Goal: Information Seeking & Learning: Understand process/instructions

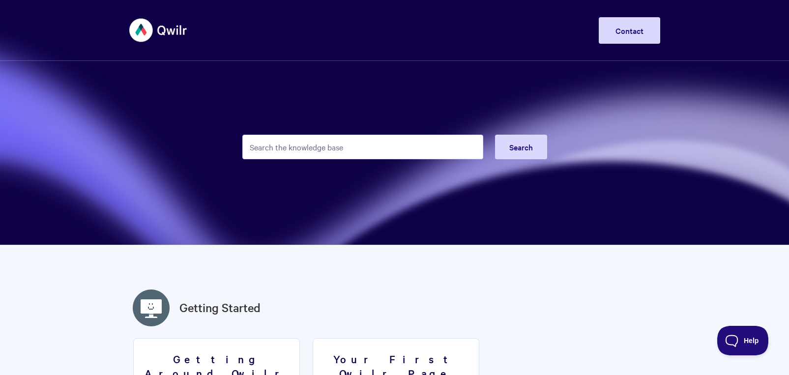
click at [338, 151] on input "Search the knowledge base" at bounding box center [362, 147] width 241 height 25
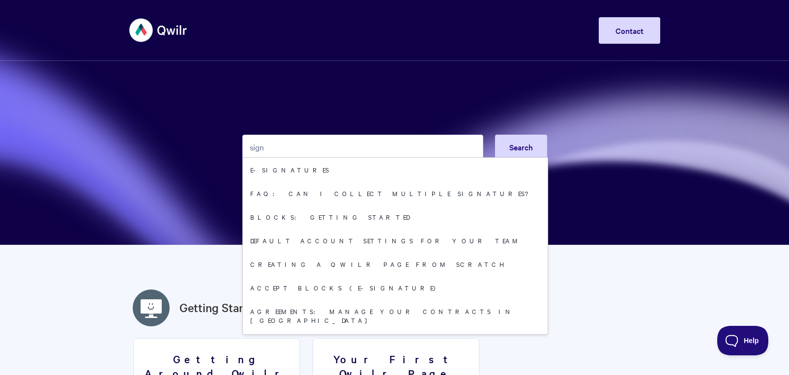
type input "sign"
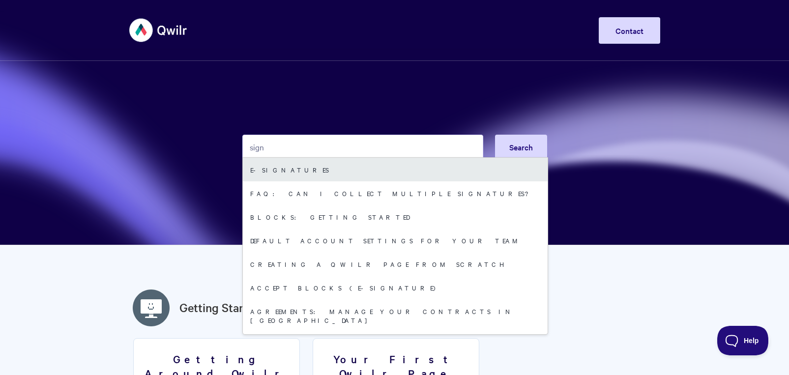
drag, startPoint x: 338, startPoint y: 151, endPoint x: 275, endPoint y: 170, distance: 66.1
click at [275, 170] on link "E-signatures" at bounding box center [395, 170] width 305 height 24
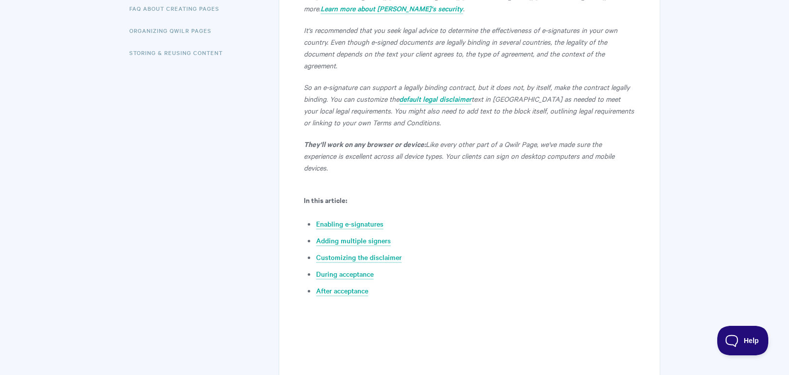
scroll to position [331, 0]
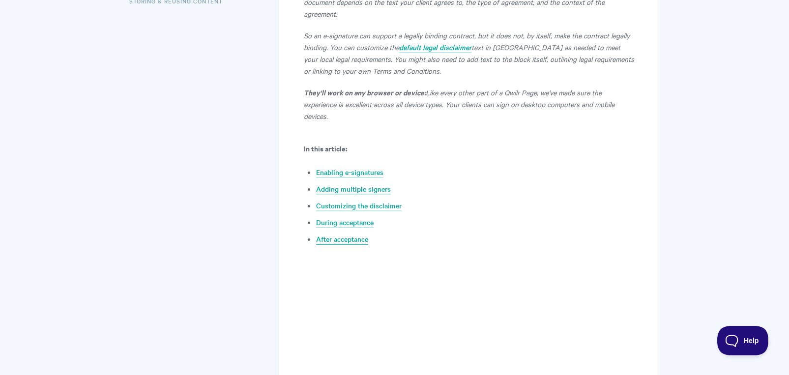
click at [355, 234] on link "After acceptance" at bounding box center [342, 239] width 52 height 11
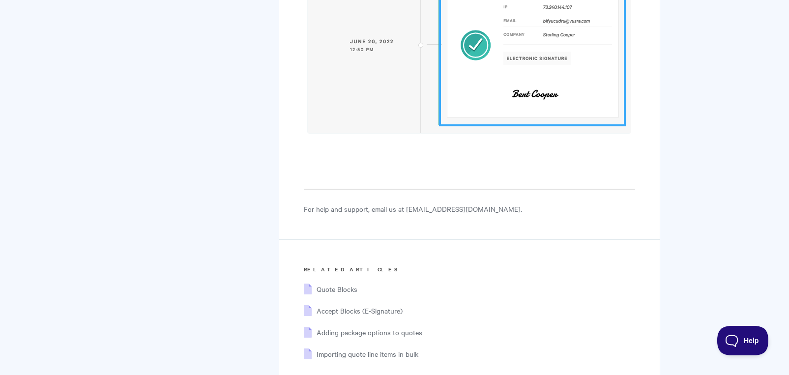
scroll to position [4951, 0]
click at [356, 305] on span "Accept Blocks (E-Signature)" at bounding box center [360, 310] width 86 height 10
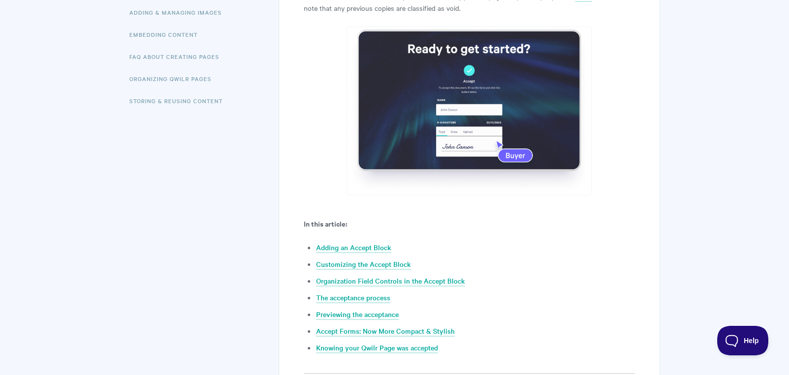
scroll to position [284, 0]
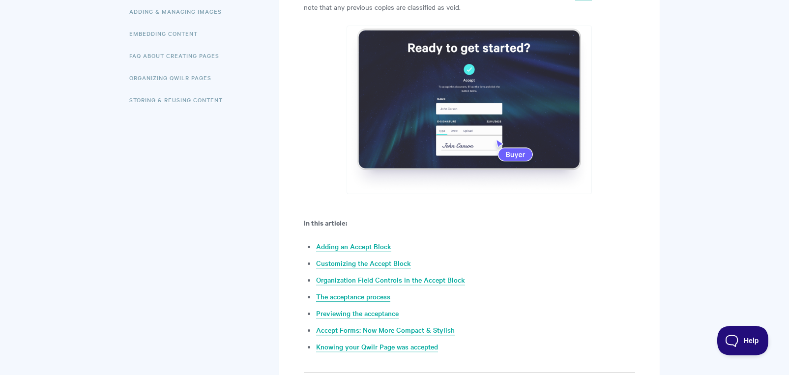
click at [377, 296] on link "The acceptance process" at bounding box center [353, 297] width 74 height 11
click at [381, 296] on link "The acceptance process" at bounding box center [353, 297] width 74 height 11
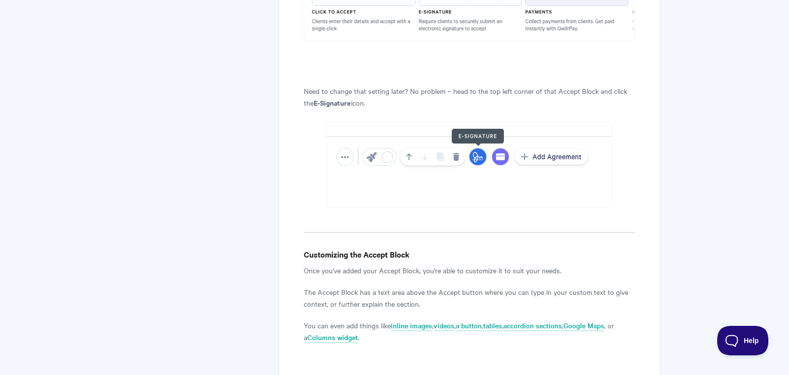
scroll to position [1515, 0]
